Goal: Find specific page/section: Find specific page/section

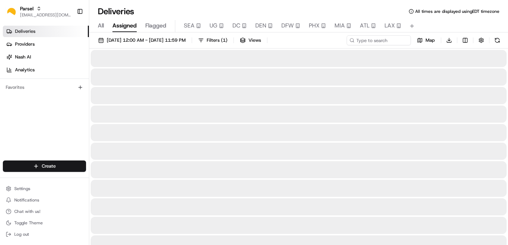
click at [129, 24] on span "Assigned" at bounding box center [125, 25] width 24 height 9
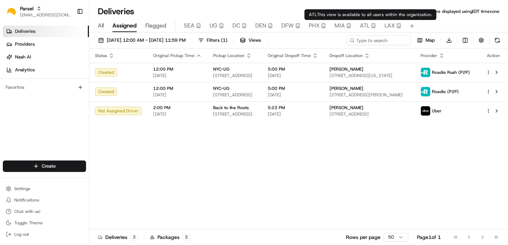
click at [367, 26] on span "ATL" at bounding box center [365, 25] width 10 height 9
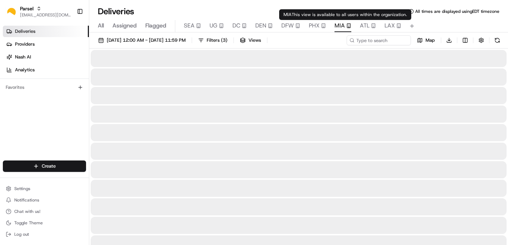
click at [340, 27] on span "MIA" at bounding box center [340, 25] width 10 height 9
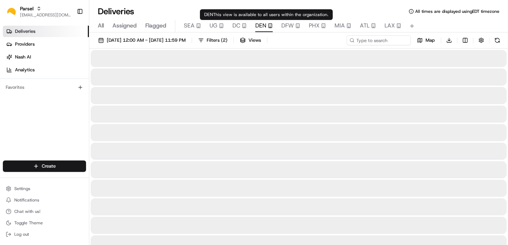
click at [259, 26] on span "DEN" at bounding box center [260, 25] width 11 height 9
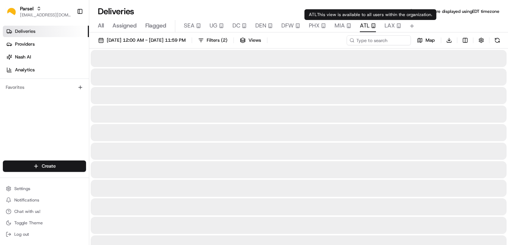
click at [370, 24] on div "ATL" at bounding box center [368, 25] width 16 height 9
